Goal: Task Accomplishment & Management: Complete application form

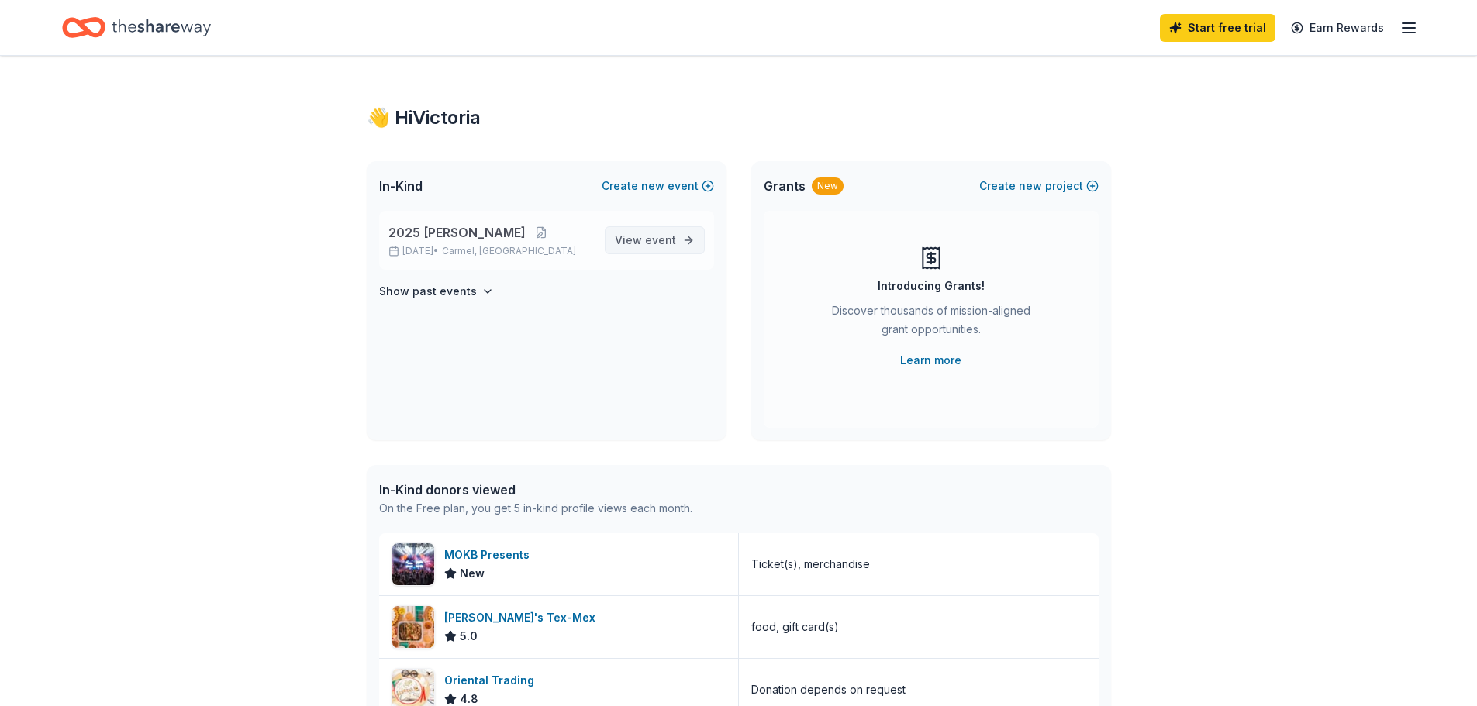
click at [640, 237] on span "View event" at bounding box center [645, 240] width 61 height 19
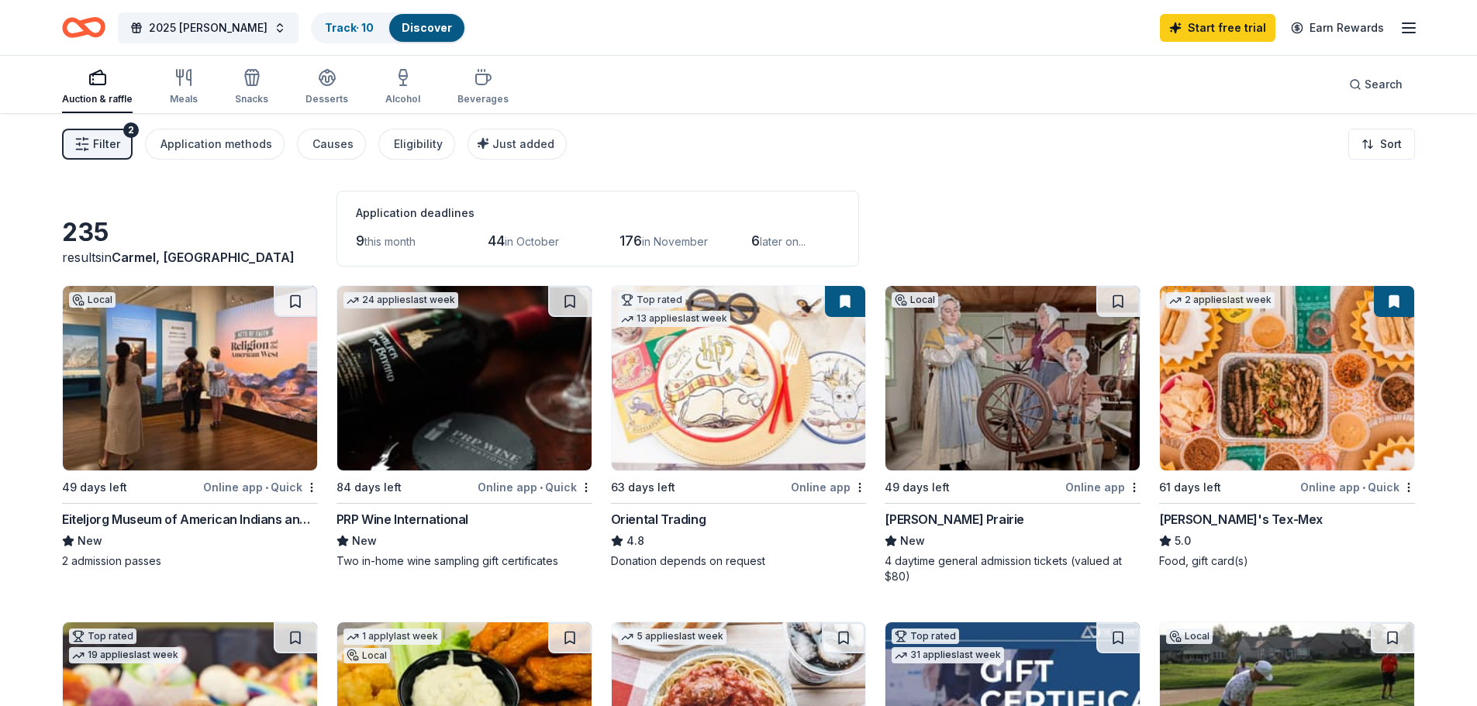
click at [695, 404] on img at bounding box center [739, 378] width 254 height 184
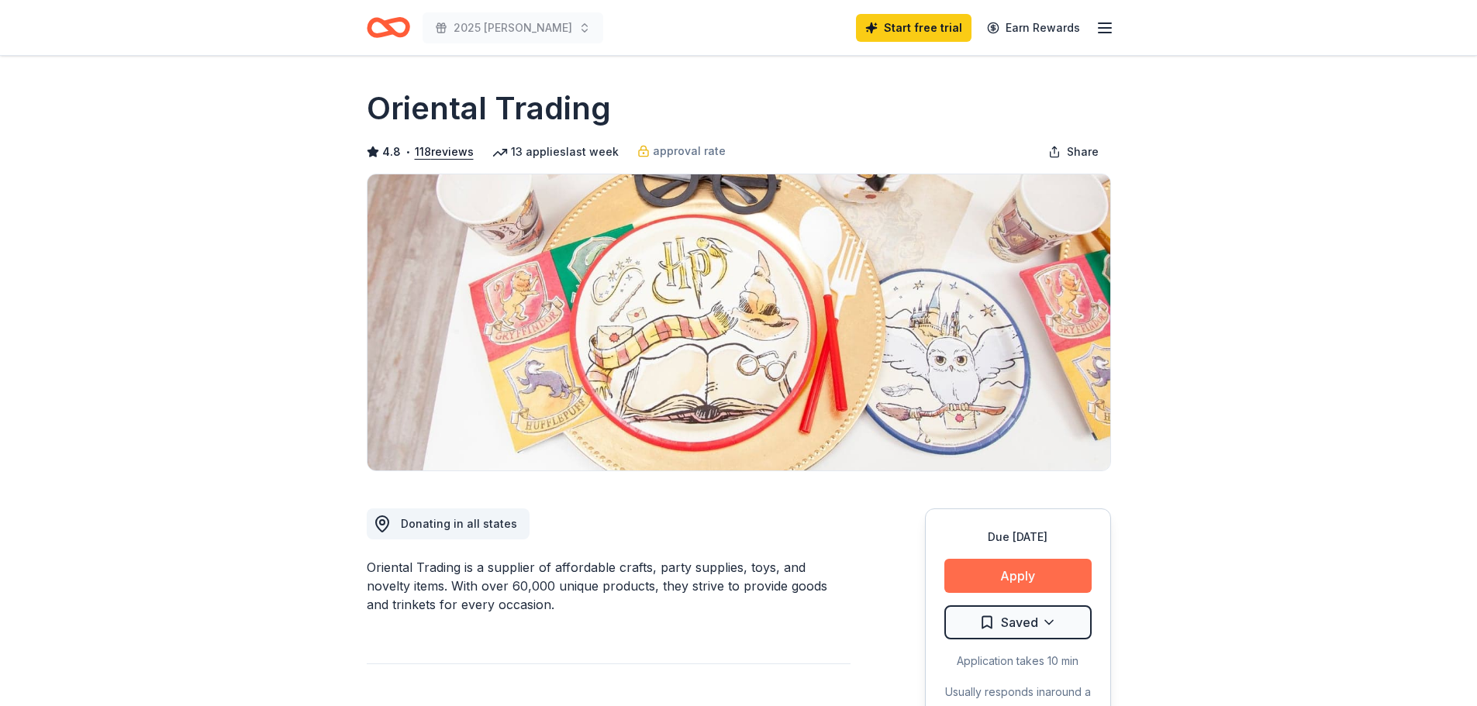
click at [1002, 571] on button "Apply" at bounding box center [1017, 576] width 147 height 34
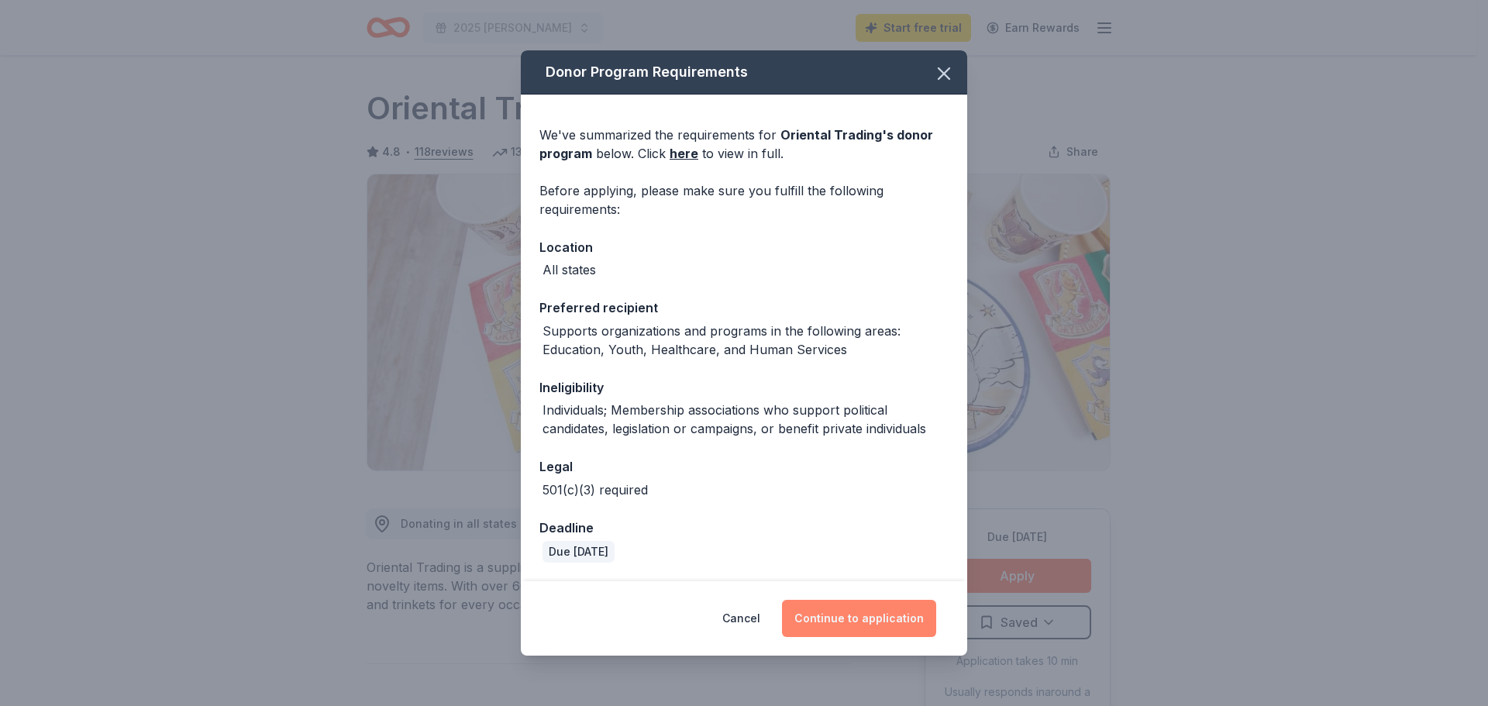
click at [864, 612] on button "Continue to application" at bounding box center [859, 618] width 154 height 37
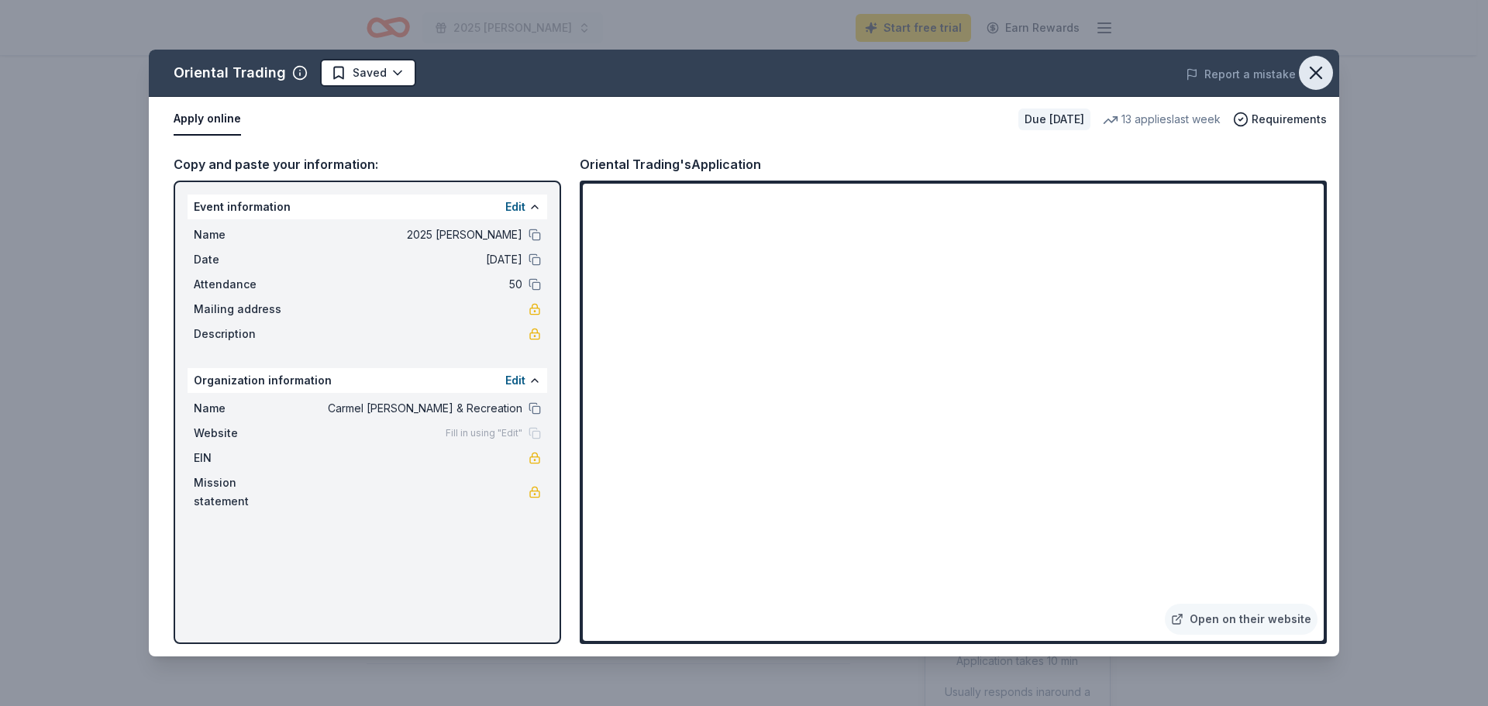
click at [1316, 66] on icon "button" at bounding box center [1316, 73] width 22 height 22
